Goal: Task Accomplishment & Management: Manage account settings

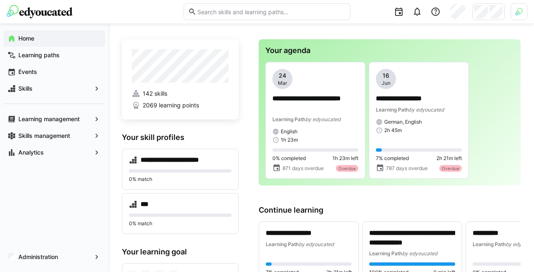
click at [516, 14] on img at bounding box center [519, 12] width 8 height 8
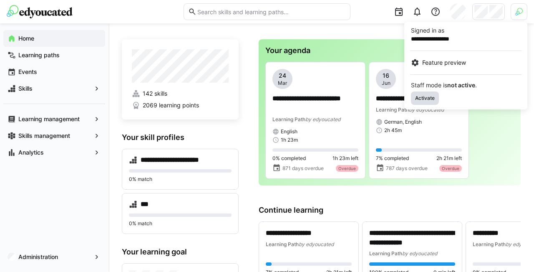
click at [424, 92] on span "Activate" at bounding box center [425, 97] width 28 height 13
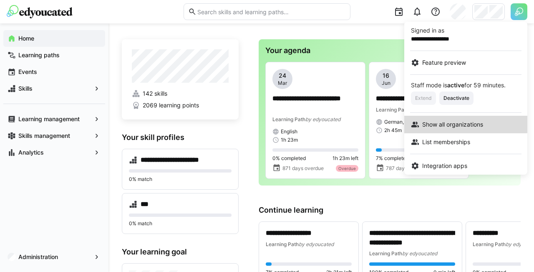
click at [444, 118] on link "Show all organizations" at bounding box center [465, 125] width 123 height 18
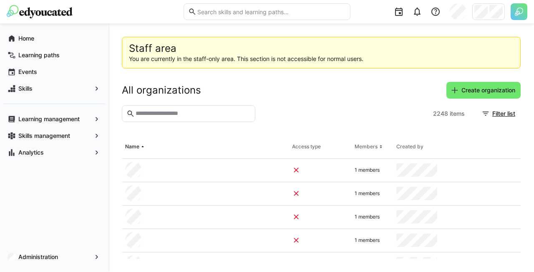
click at [219, 107] on eds-input at bounding box center [189, 113] width 134 height 17
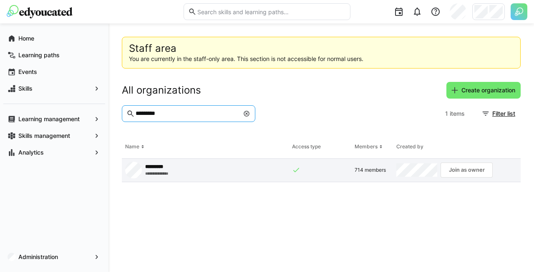
type input "*********"
click at [464, 167] on app-request-click "Join as owner" at bounding box center [467, 169] width 52 height 15
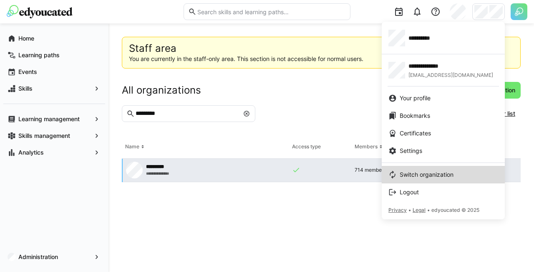
click at [421, 177] on span "Switch organization" at bounding box center [427, 174] width 54 height 8
click at [420, 168] on link "Switch organization" at bounding box center [443, 175] width 123 height 18
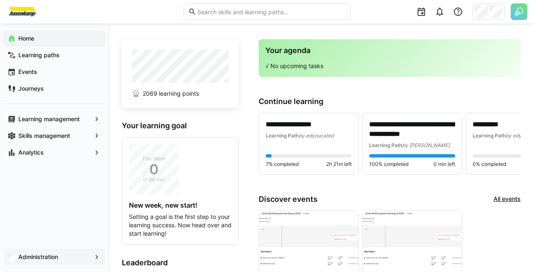
click at [0, 0] on app-navigation-label "Administration" at bounding box center [0, 0] width 0 height 0
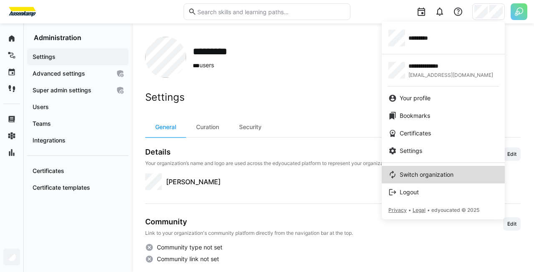
click at [435, 177] on span "Switch organization" at bounding box center [427, 174] width 54 height 8
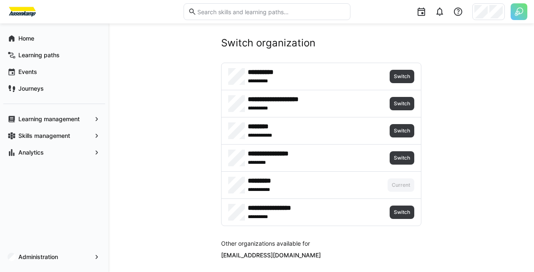
click at [517, 13] on img at bounding box center [519, 11] width 17 height 17
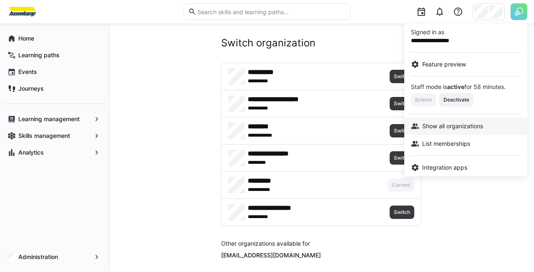
click at [460, 129] on span "Show all organizations" at bounding box center [452, 126] width 61 height 8
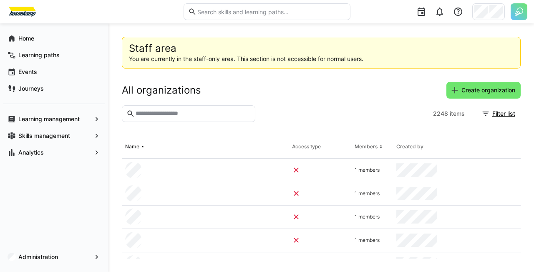
click at [216, 110] on input "text" at bounding box center [193, 114] width 116 height 8
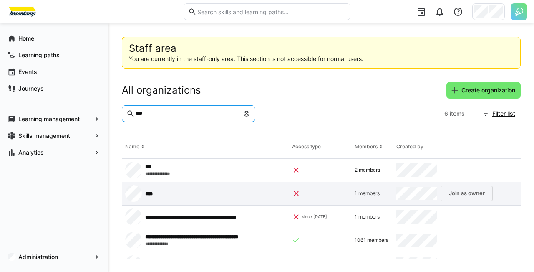
scroll to position [40, 0]
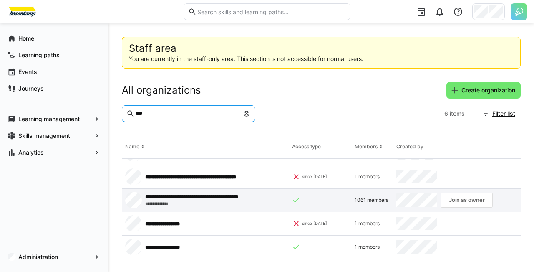
type input "***"
click at [459, 199] on app-request-click "Join as owner" at bounding box center [467, 199] width 52 height 15
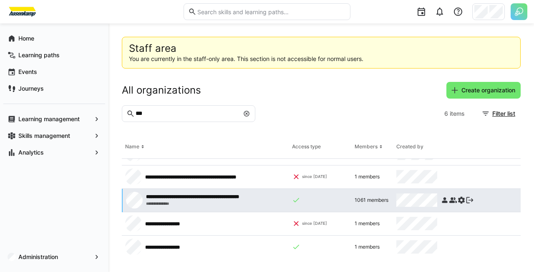
click at [461, 198] on eds-icon at bounding box center [461, 200] width 8 height 8
